Goal: Information Seeking & Learning: Find specific page/section

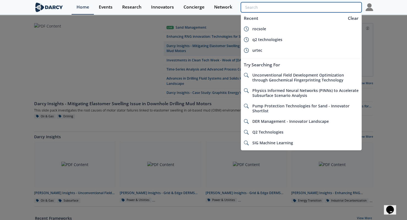
click at [338, 9] on input "search" at bounding box center [301, 7] width 121 height 10
paste input "• Cool Edge Bits"
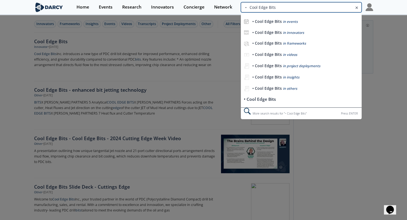
click at [340, 11] on input "• Cool Edge Bits" at bounding box center [301, 7] width 121 height 10
paste input "Mechademy"
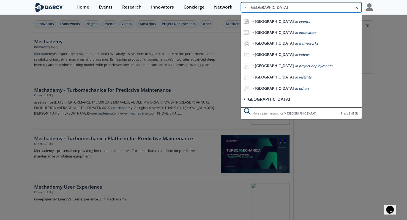
click at [322, 8] on input "• [GEOGRAPHIC_DATA]" at bounding box center [301, 7] width 121 height 10
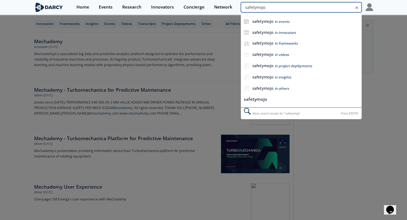
type input "safetymojo"
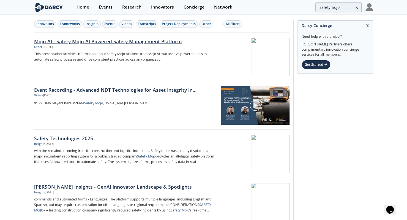
click at [103, 48] on div "Other • [DATE]" at bounding box center [125, 47] width 182 height 4
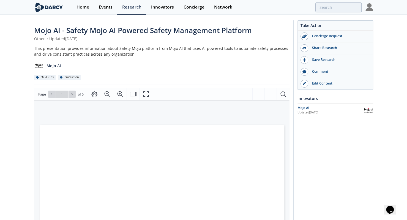
click at [305, 110] on div "Updated [DATE]" at bounding box center [331, 112] width 66 height 4
